Goal: Information Seeking & Learning: Understand process/instructions

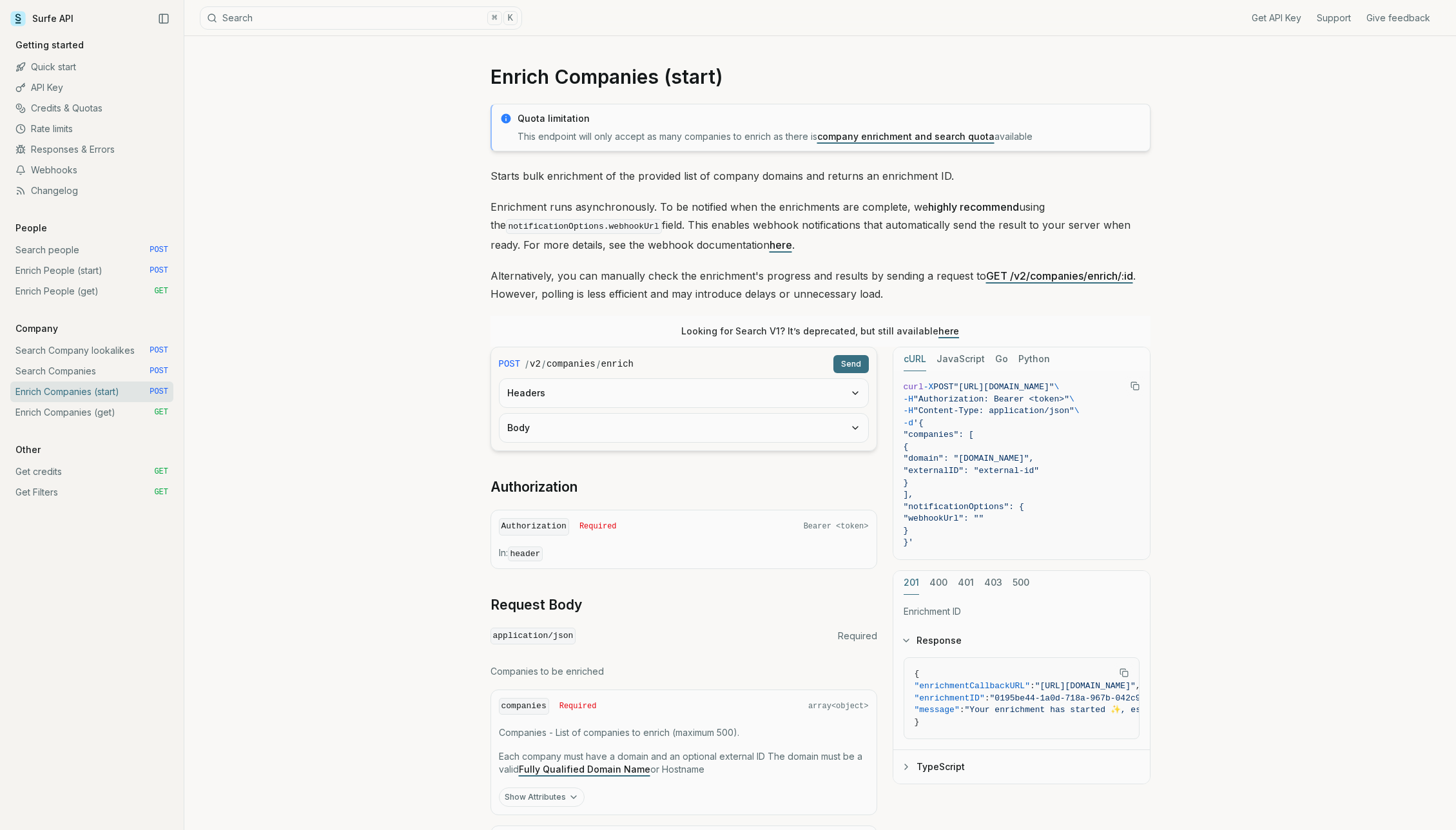
scroll to position [2, 0]
click at [108, 371] on link "Search Companies POST" at bounding box center [92, 371] width 163 height 20
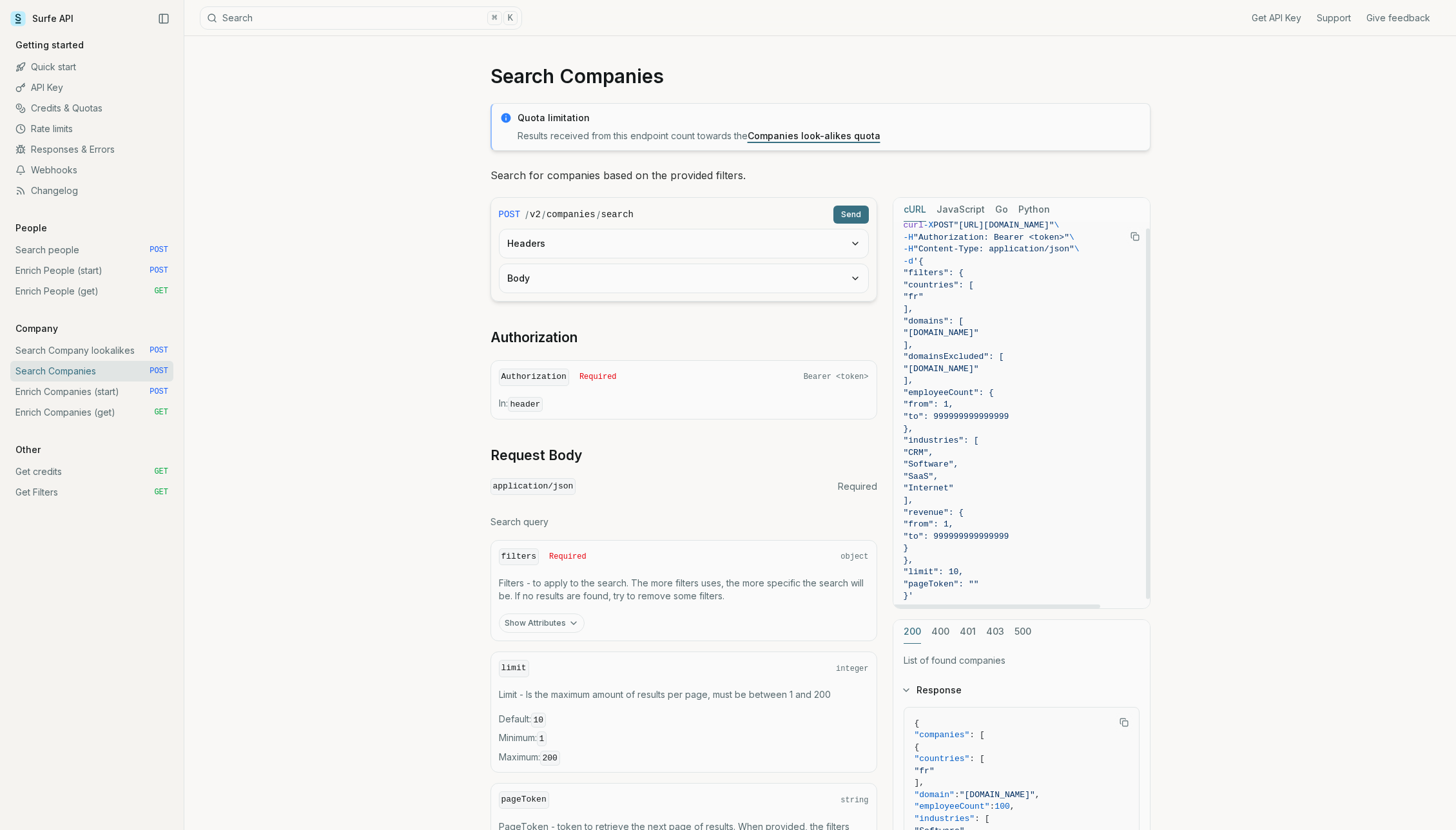
scroll to position [2, 0]
drag, startPoint x: 932, startPoint y: 355, endPoint x: 952, endPoint y: 389, distance: 39.4
click at [952, 389] on code "curl -X POST "[URL][DOMAIN_NAME]" \ -H "Authorization: Bearer <token>" \ -H "Co…" at bounding box center [1022, 422] width 236 height 383
copy code "], "domainsExcluded": [ "[DOMAIN_NAME]" ],"
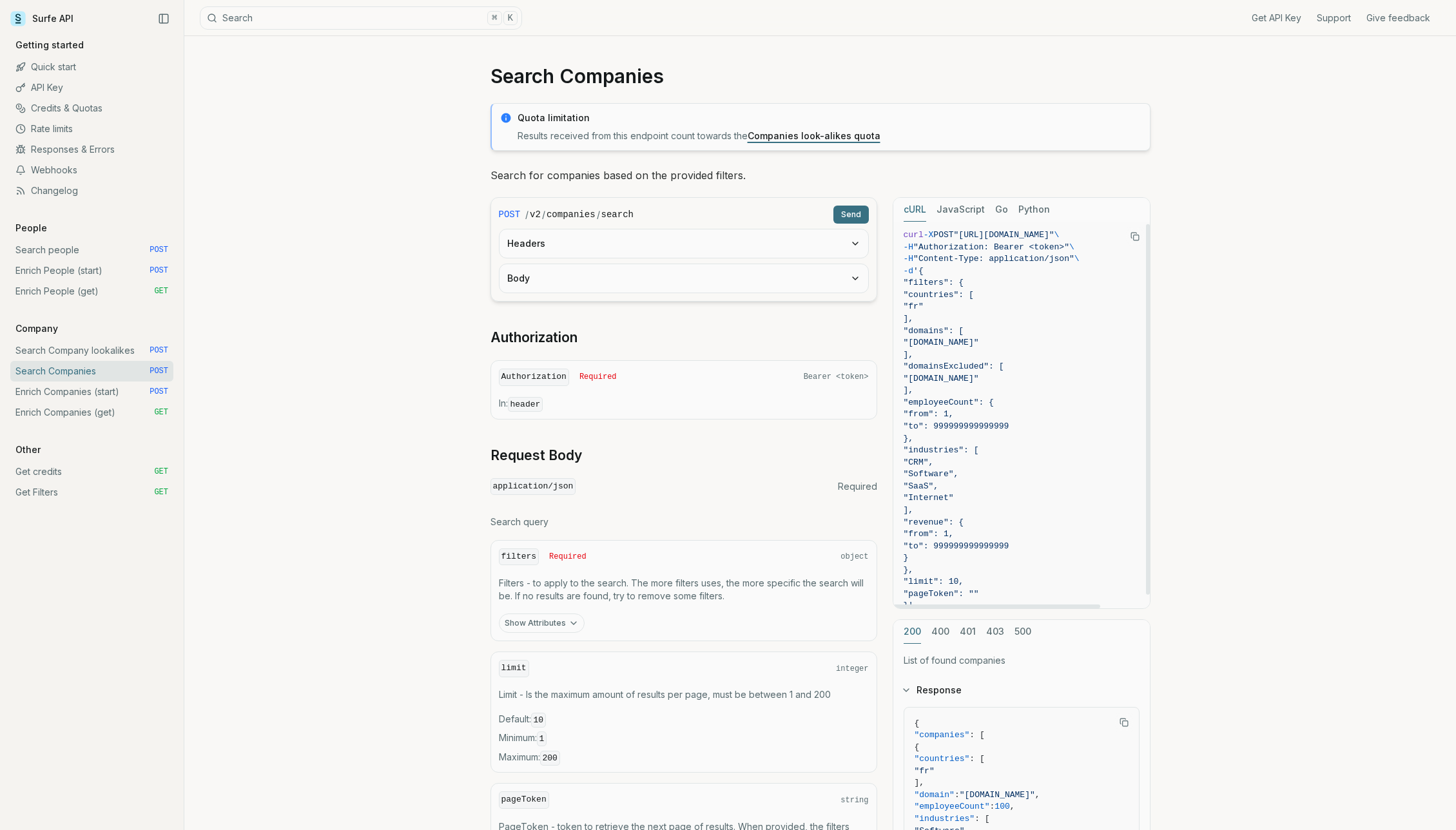
click at [1133, 237] on rect "Copy Text" at bounding box center [1135, 238] width 5 height 5
click at [20, 591] on div "Get API Key Support Give feedback Getting started Quick start API Key Credits &…" at bounding box center [92, 429] width 183 height 802
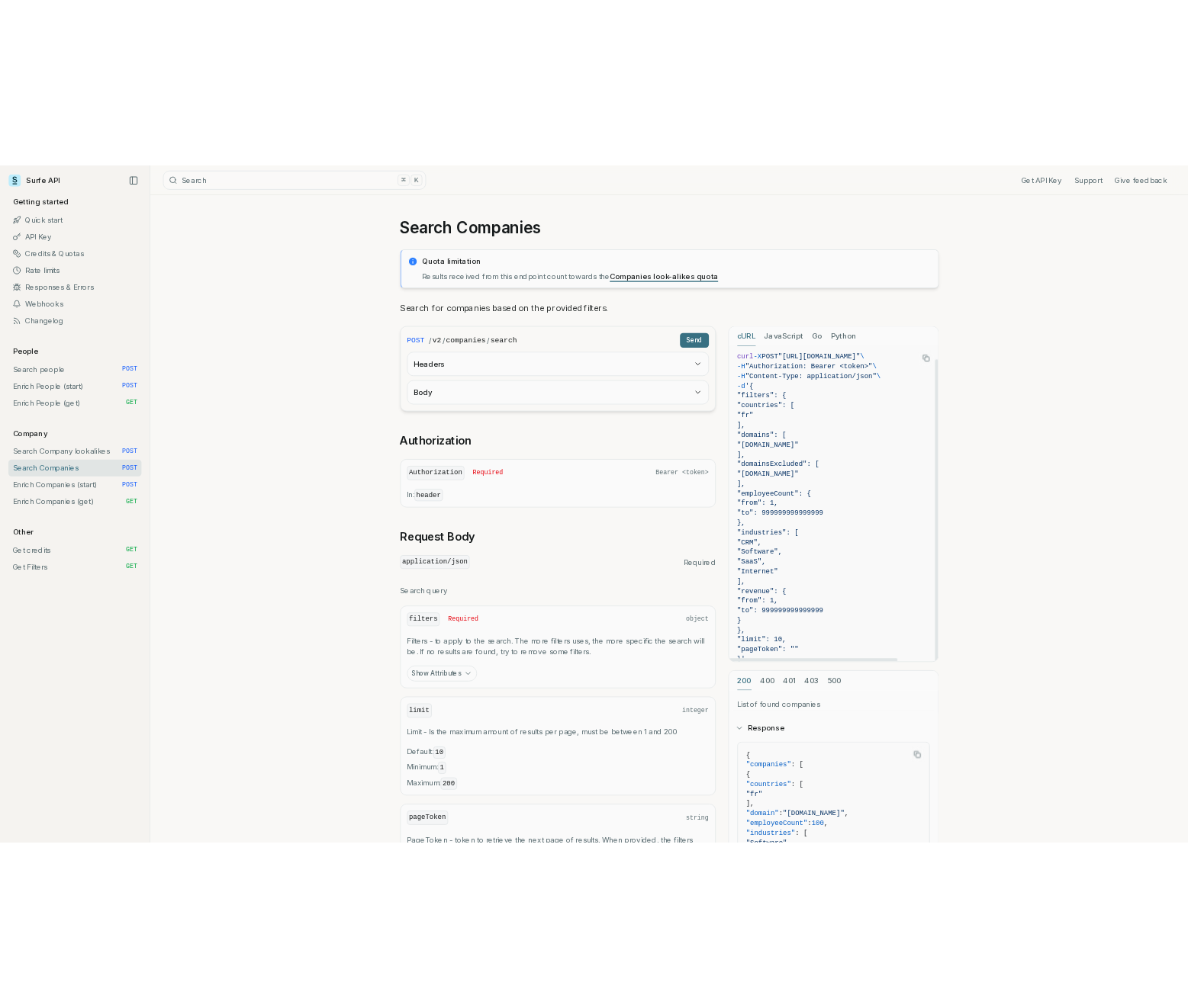
scroll to position [20, 0]
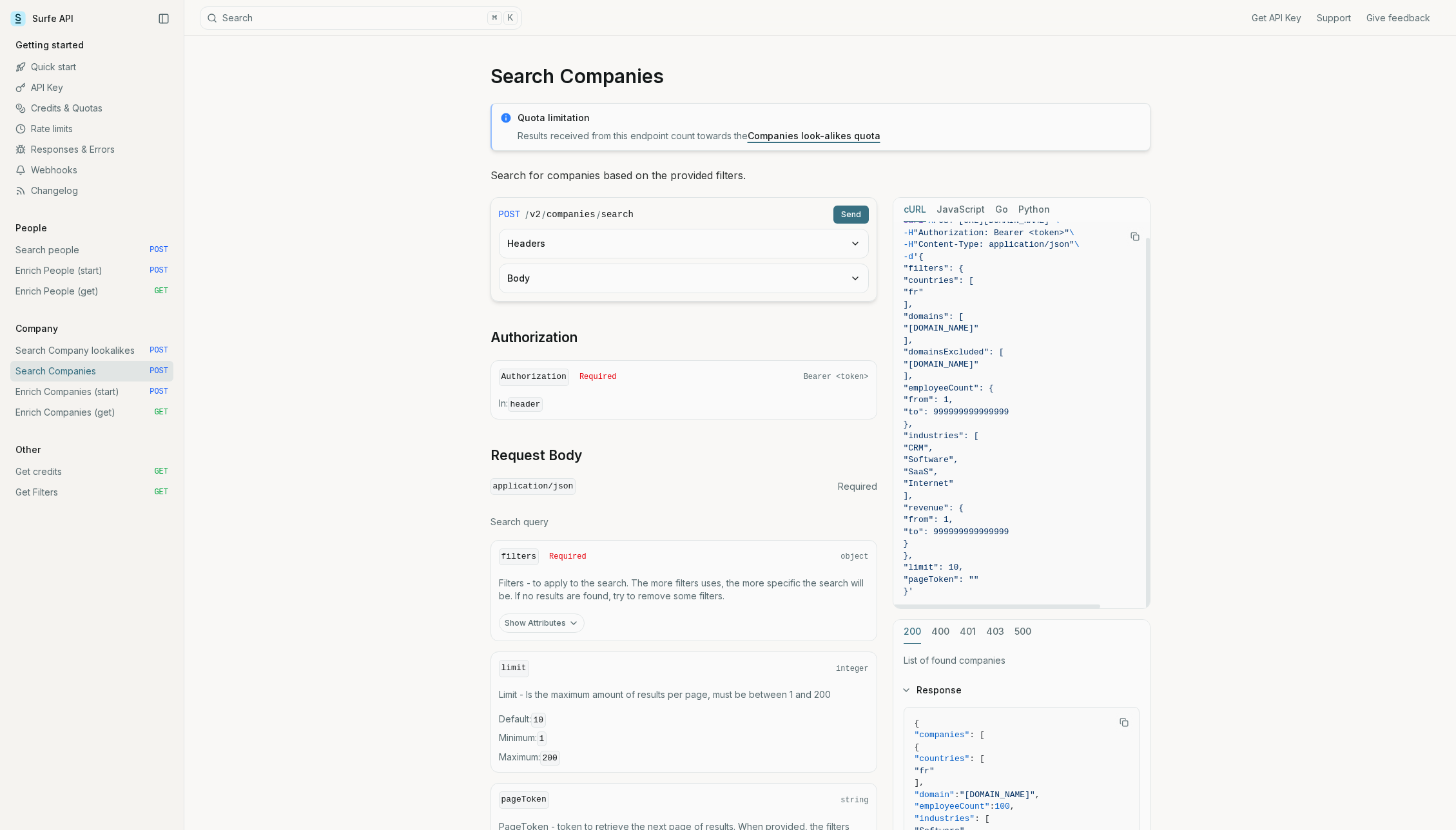
drag, startPoint x: 923, startPoint y: 279, endPoint x: 1020, endPoint y: 597, distance: 332.5
click at [1020, 597] on code "curl -X POST "https://api.surfe.com/v2/companies/search" \ -H "Authorization: B…" at bounding box center [1022, 406] width 236 height 383
copy code ""filters": { "countries": [ "fr" ], "domains": [ "surfe.com" ], "domainsExclude…"
click at [1045, 362] on span ""surfshop.fr"" at bounding box center [1022, 364] width 236 height 12
click at [986, 352] on span ""domainsExcluded": [" at bounding box center [954, 352] width 101 height 10
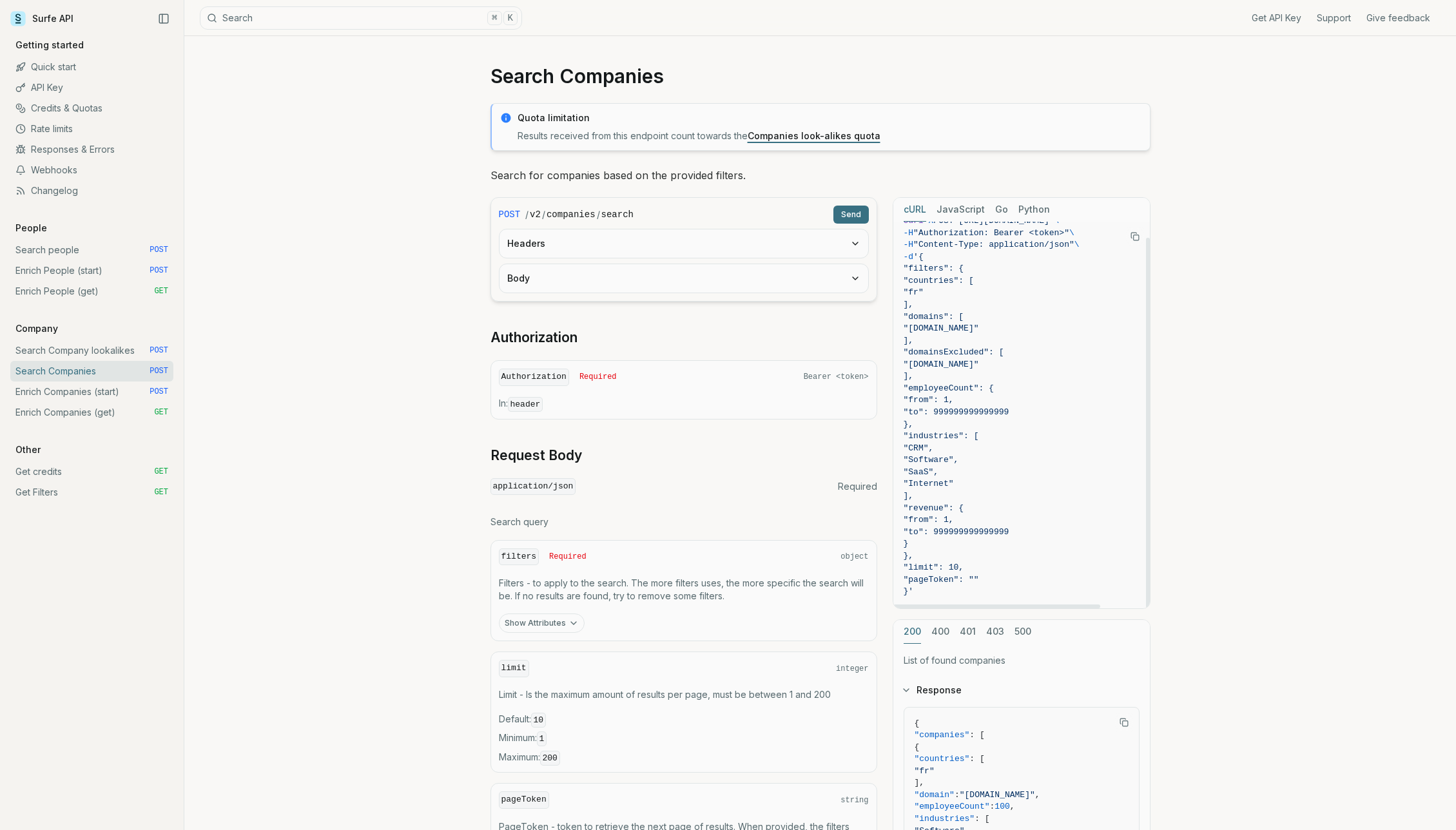
click at [986, 352] on span ""domainsExcluded": [" at bounding box center [954, 352] width 101 height 10
copy span "domainsExcluded"
click at [1035, 349] on span ""domainsExcluded": [" at bounding box center [1022, 352] width 236 height 12
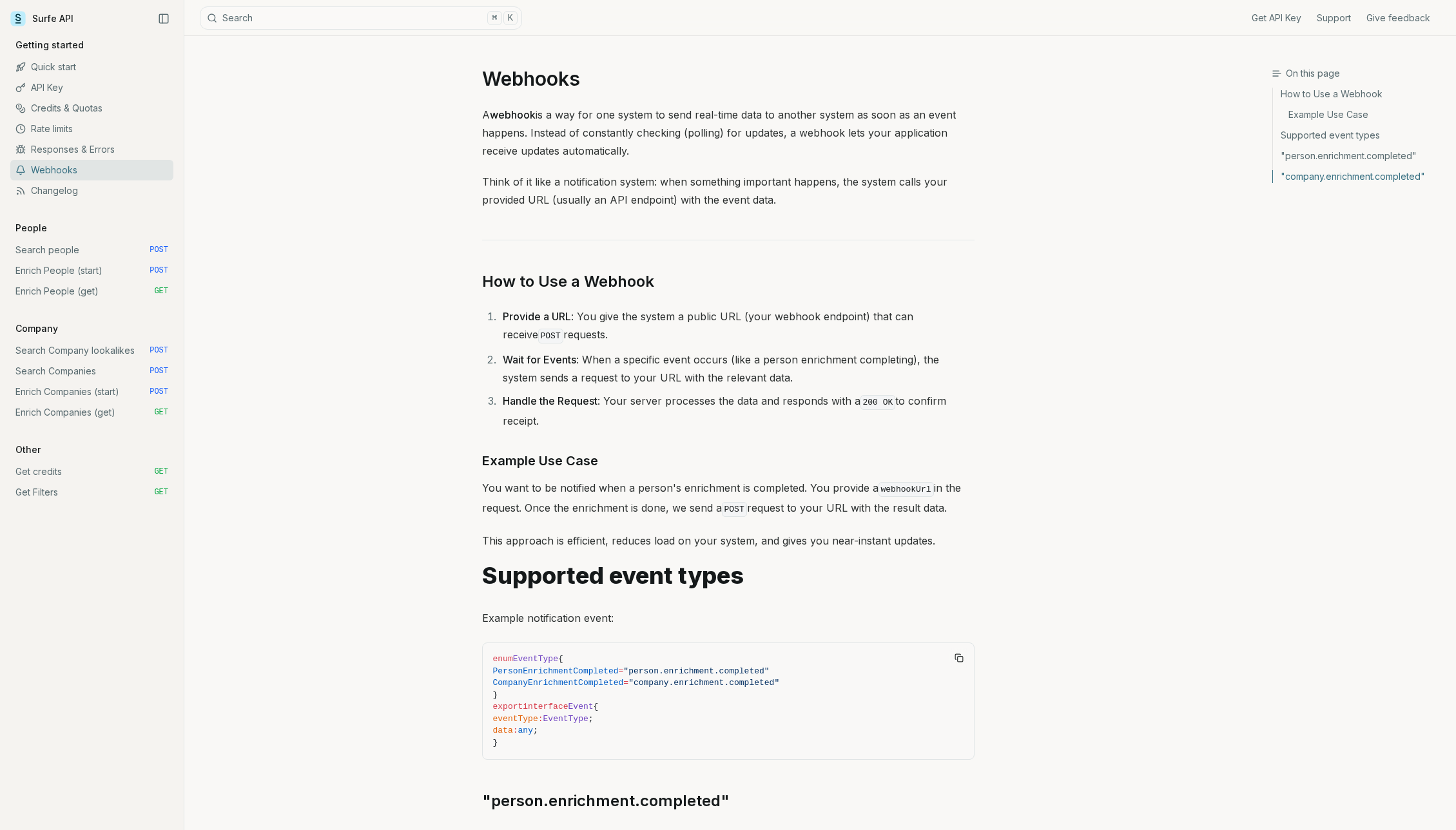
scroll to position [2058, 0]
